Goal: Communication & Community: Ask a question

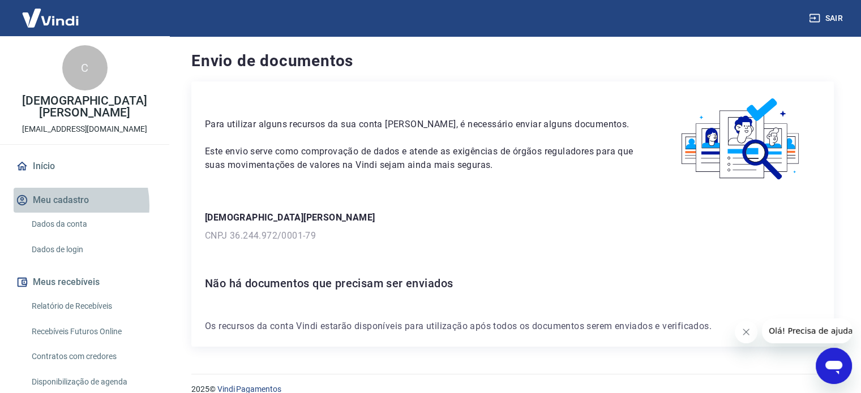
click at [54, 206] on button "Meu cadastro" at bounding box center [85, 200] width 142 height 25
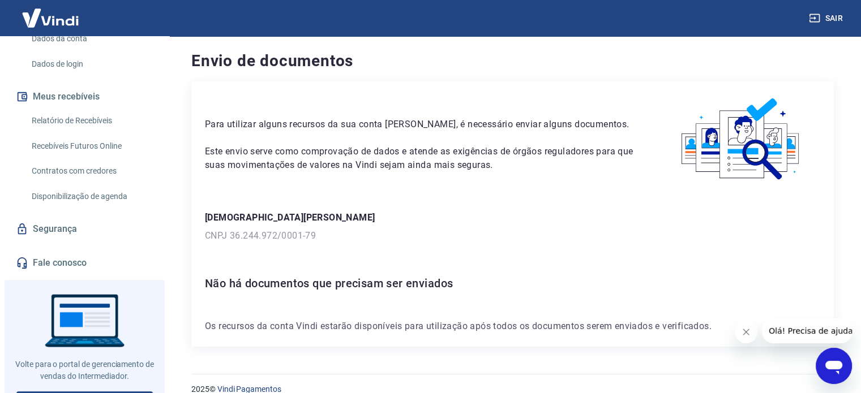
scroll to position [204, 0]
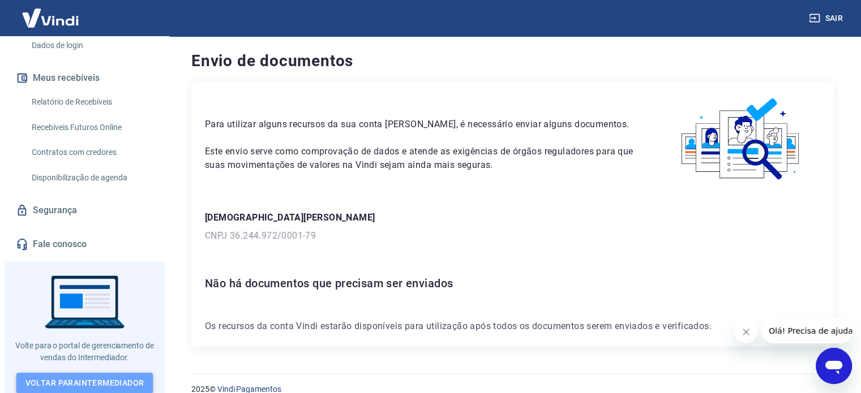
click at [67, 378] on link "Voltar para Intermediador" at bounding box center [84, 383] width 137 height 21
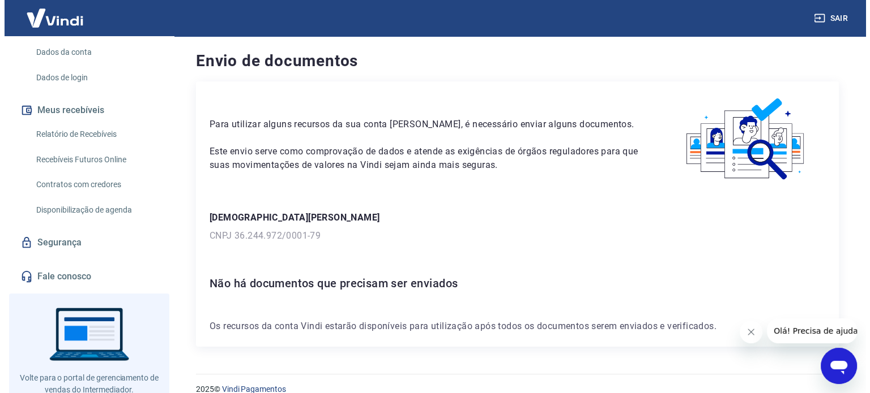
scroll to position [204, 0]
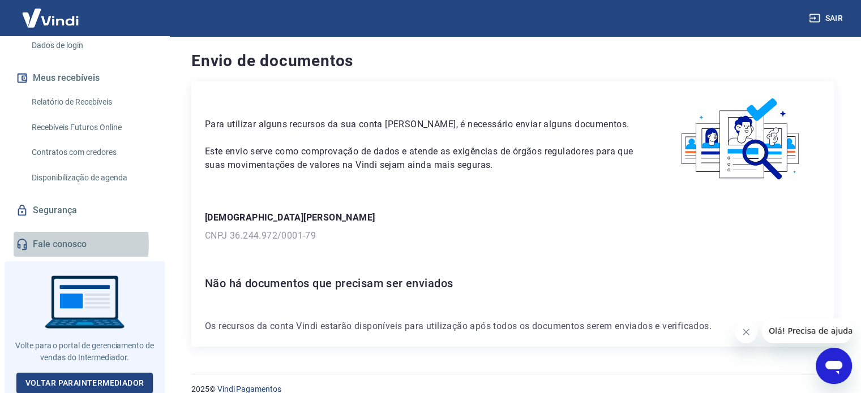
click at [63, 243] on link "Fale conosco" at bounding box center [85, 244] width 142 height 25
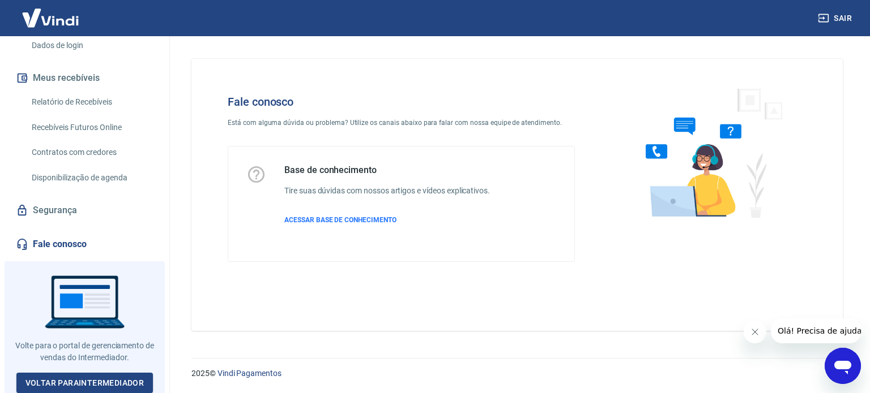
click at [808, 334] on span "Olá! Precisa de ajuda?" at bounding box center [821, 331] width 88 height 9
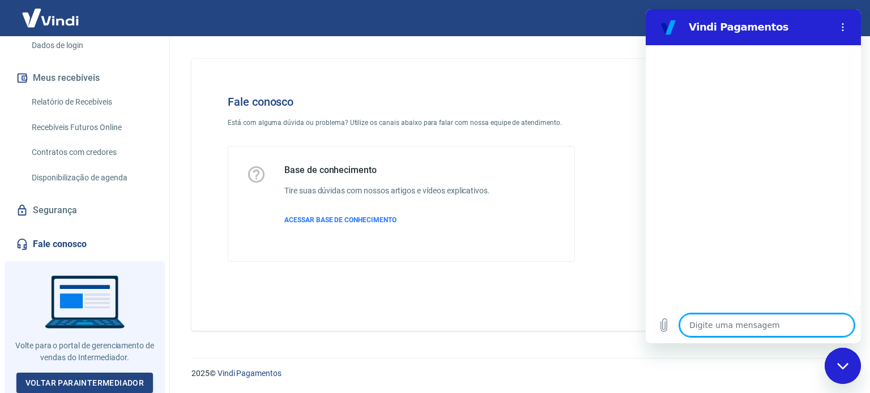
click at [765, 328] on textarea at bounding box center [766, 325] width 174 height 23
type textarea "o"
type textarea "x"
type textarea "ol"
type textarea "x"
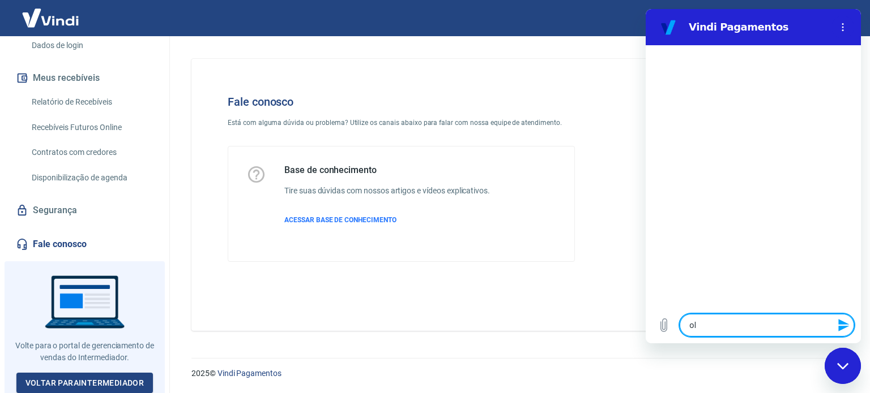
type textarea "ola"
type textarea "x"
type textarea "ola"
type textarea "x"
type textarea "[PERSON_NAME]"
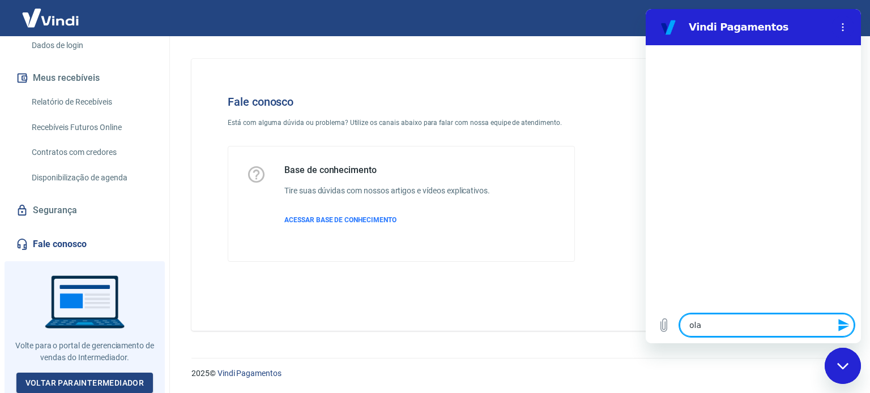
type textarea "x"
type textarea "ola pr"
type textarea "x"
type textarea "ola pre"
type textarea "x"
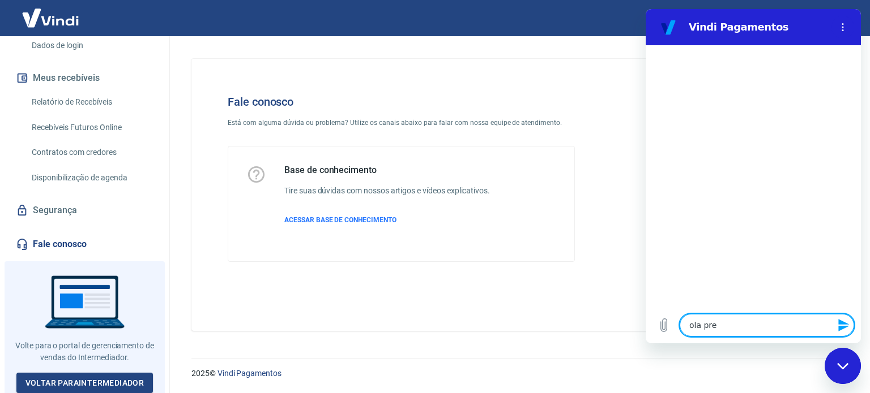
type textarea "ola prec"
type textarea "x"
type textarea "[PERSON_NAME]"
type textarea "x"
type textarea "ola precis"
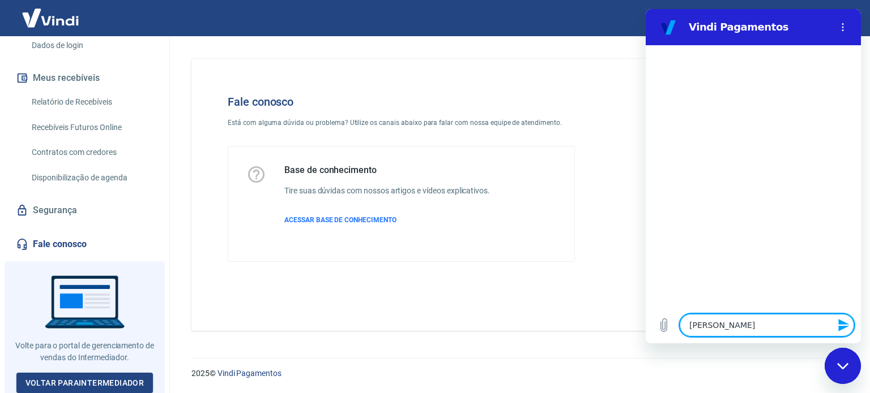
type textarea "x"
type textarea "ola preciso"
type textarea "x"
type textarea "ola preciso"
type textarea "x"
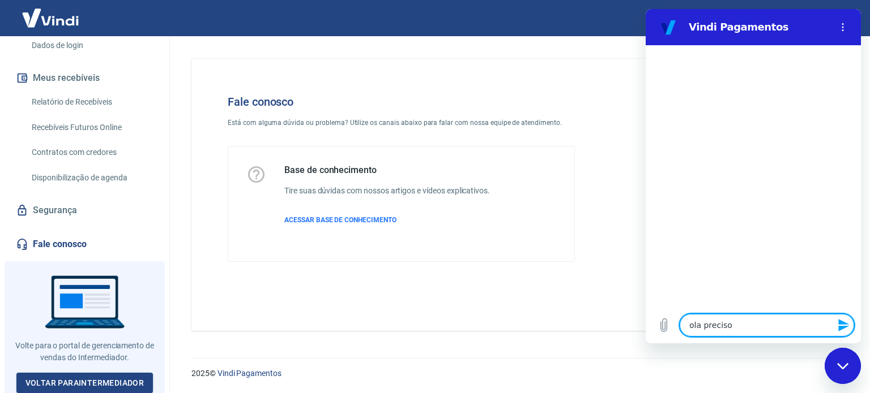
type textarea "ola preciso d"
type textarea "x"
type textarea "ola preciso de"
type textarea "x"
type textarea "ola preciso de"
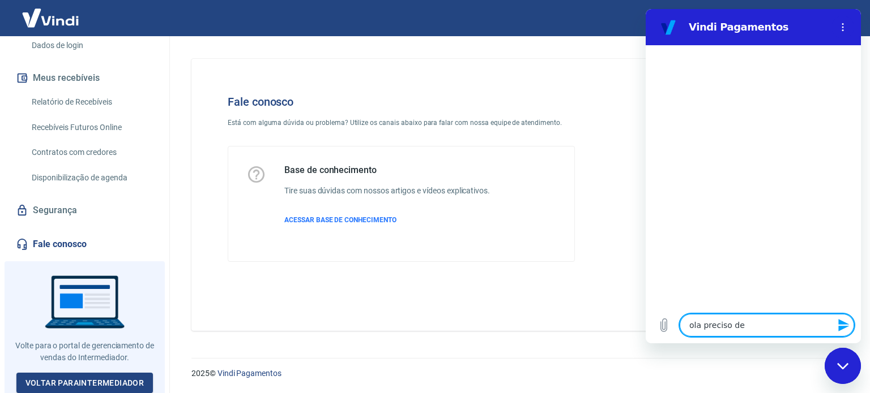
type textarea "x"
type textarea "ola preciso de a"
type textarea "x"
type textarea "ola preciso de aj"
type textarea "x"
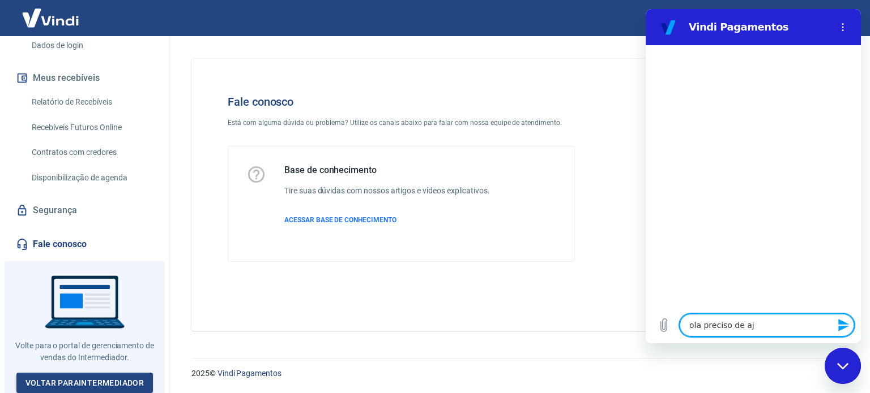
type textarea "ola preciso de aju"
type textarea "x"
type textarea "ola preciso de ajud"
type textarea "x"
type textarea "ola preciso de ajuda"
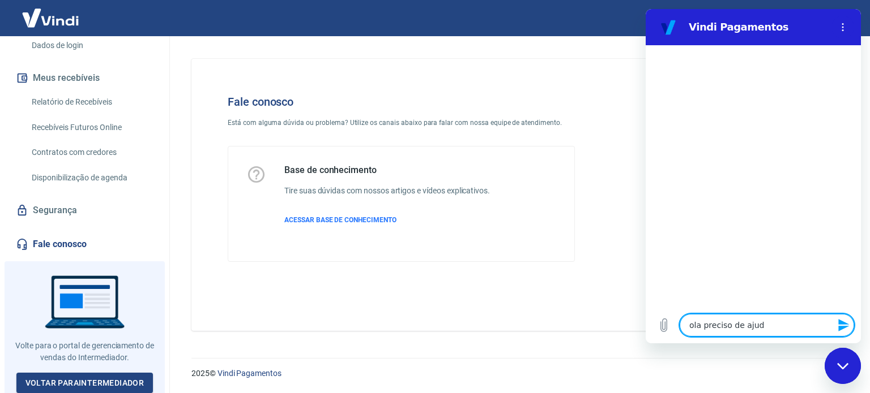
type textarea "x"
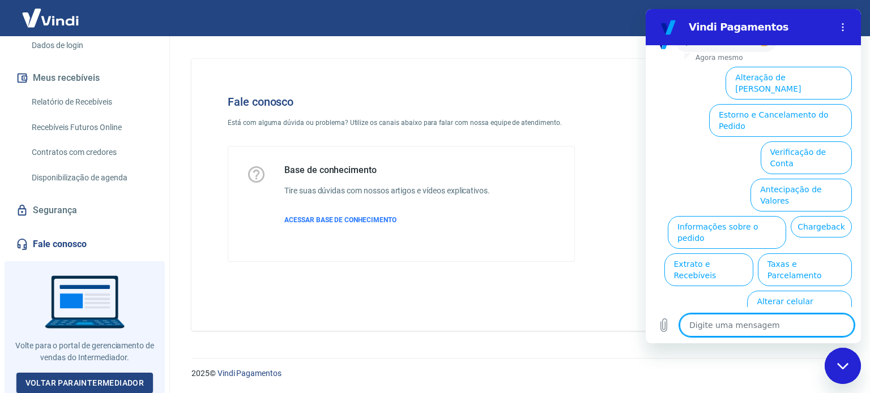
scroll to position [88, 0]
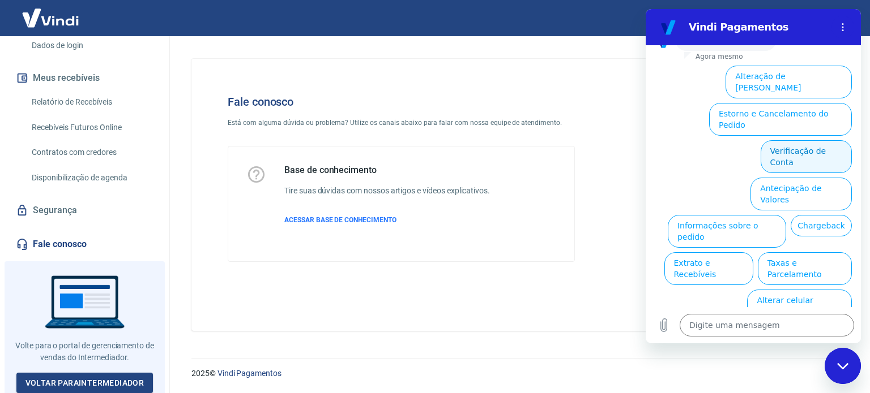
click at [785, 143] on button "Verificação de Conta" at bounding box center [805, 156] width 91 height 33
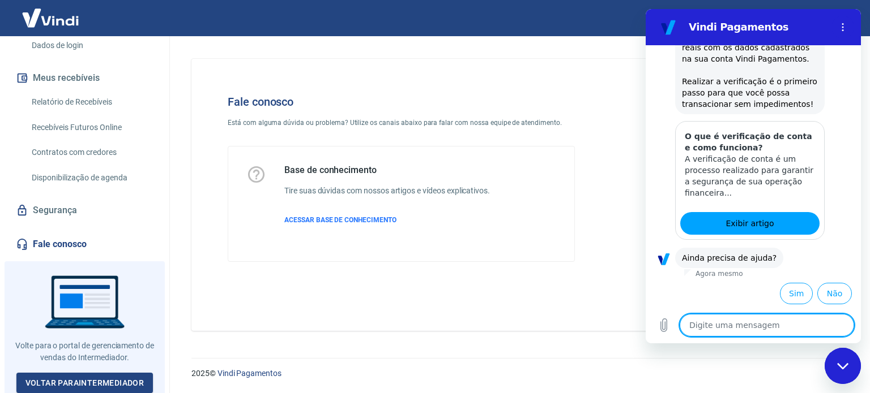
scroll to position [202, 0]
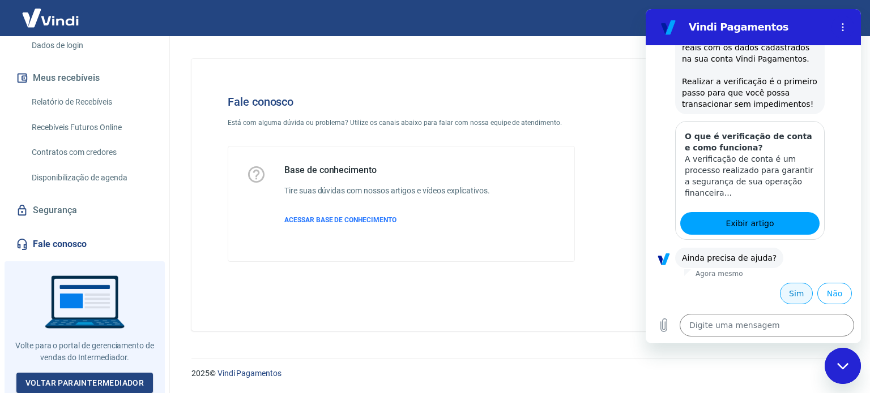
click at [786, 291] on button "Sim" at bounding box center [796, 294] width 33 height 22
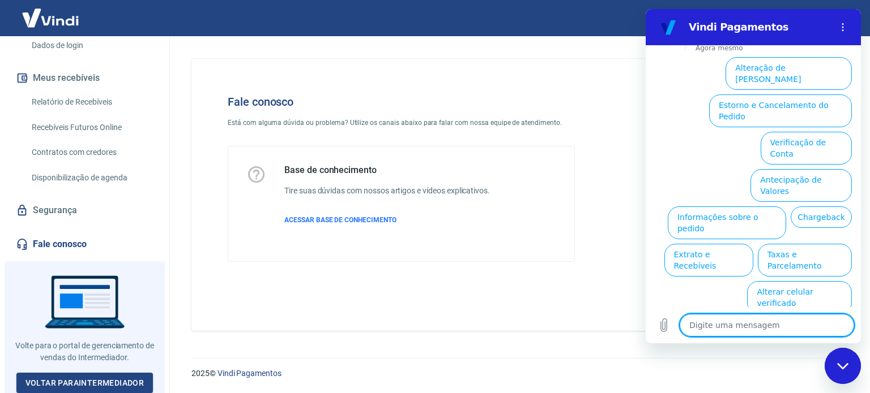
scroll to position [507, 0]
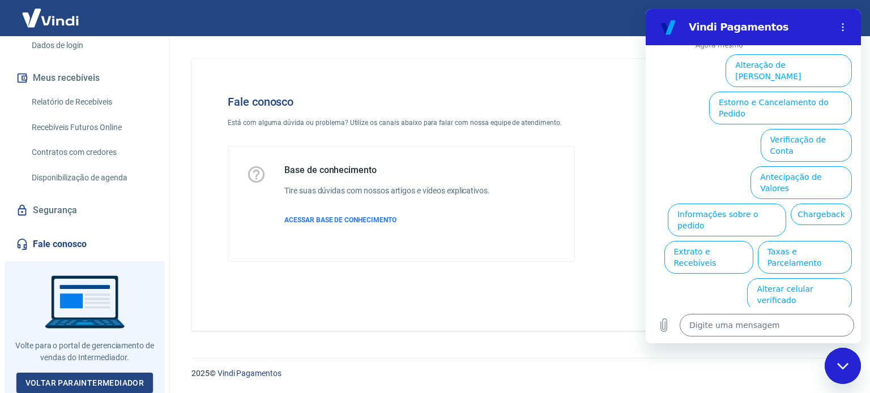
drag, startPoint x: 786, startPoint y: 291, endPoint x: 747, endPoint y: 344, distance: 65.2
click at [747, 344] on div "14:58 diz: ola preciso de ajuda Enviado · Agora mesmo diz: [PERSON_NAME], [PERS…" at bounding box center [752, 194] width 215 height 298
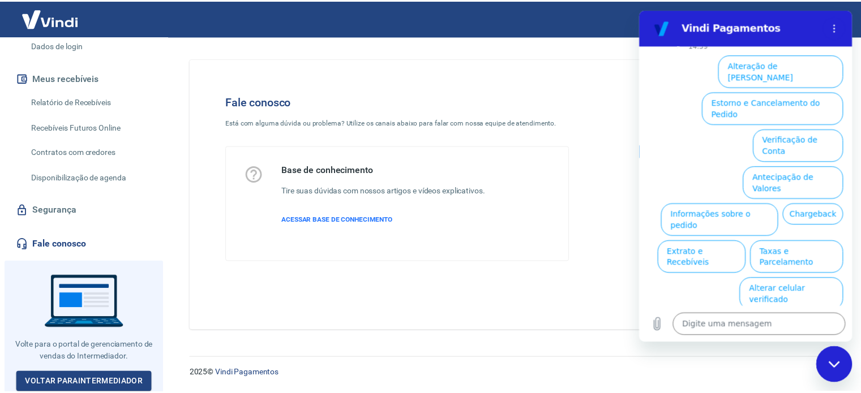
scroll to position [0, 0]
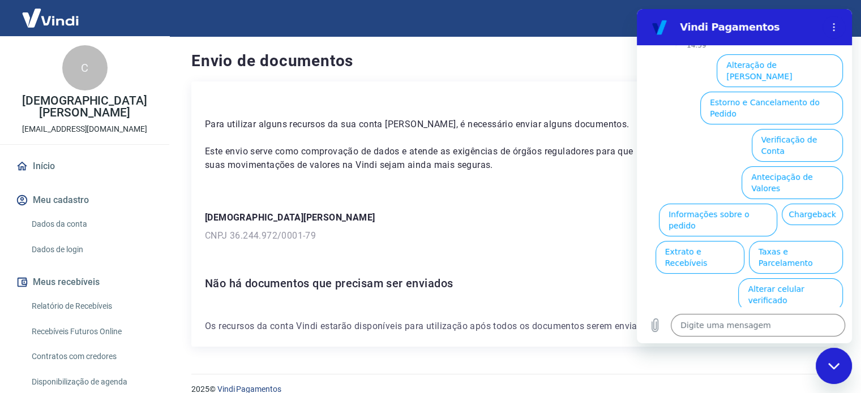
click at [834, 366] on icon "Fechar janela de mensagens" at bounding box center [834, 366] width 12 height 7
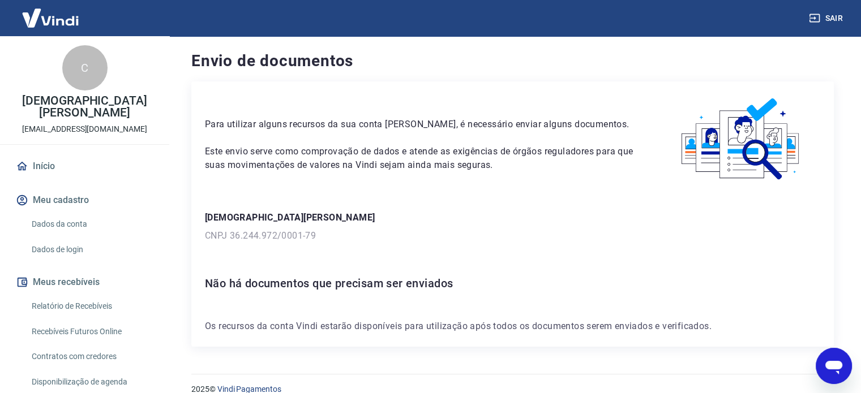
type textarea "x"
click at [741, 334] on button "Fechar mensagem da empresa" at bounding box center [746, 332] width 23 height 23
